Goal: Subscribe to service/newsletter

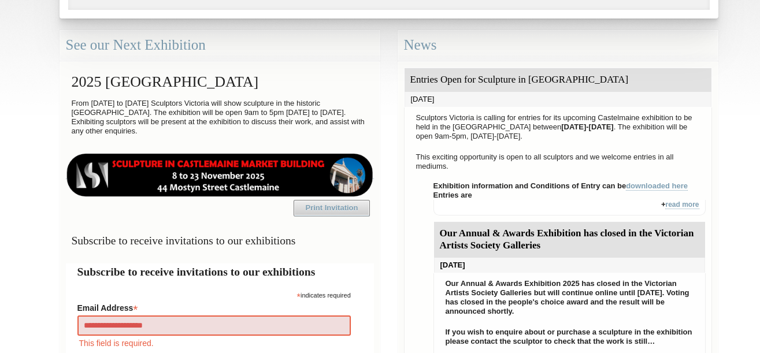
type input "**********"
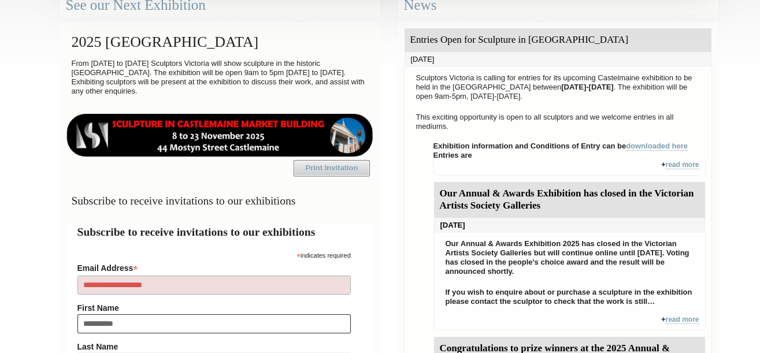
type input "**********"
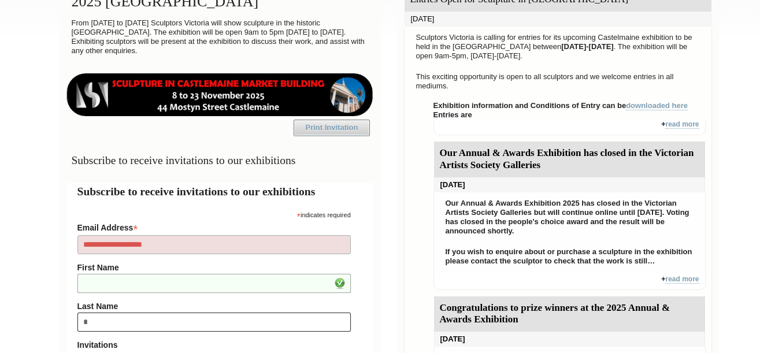
type input "**"
type input "********"
